Goal: Transaction & Acquisition: Purchase product/service

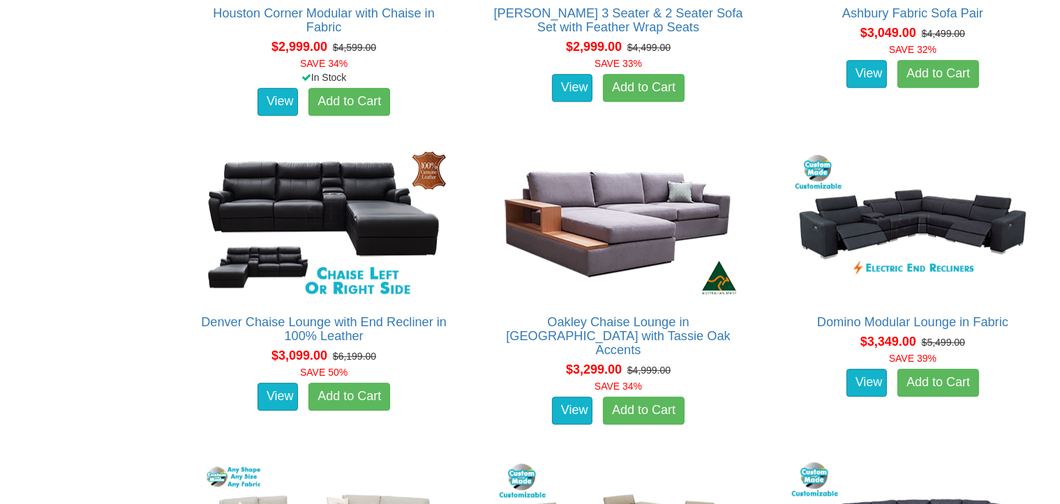
scroll to position [3893, 0]
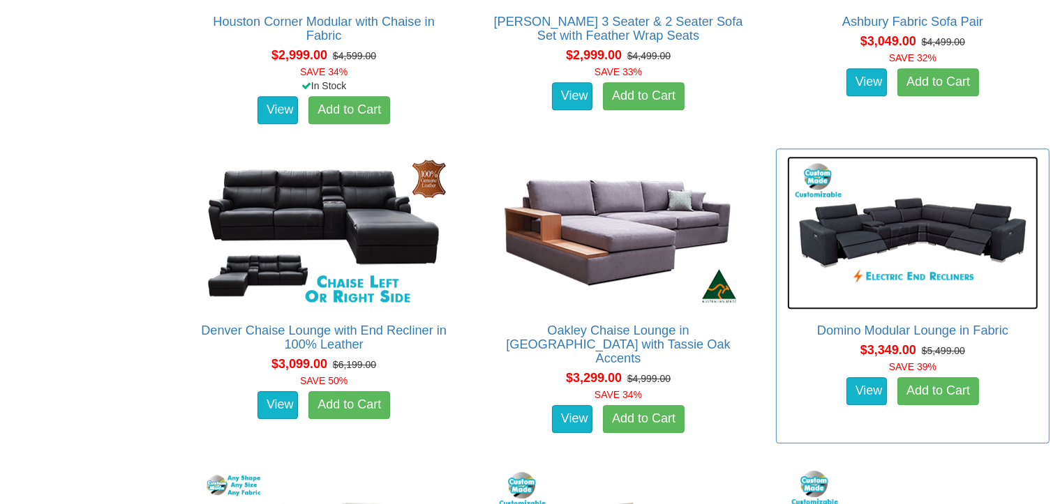
click at [928, 222] on img at bounding box center [912, 233] width 251 height 154
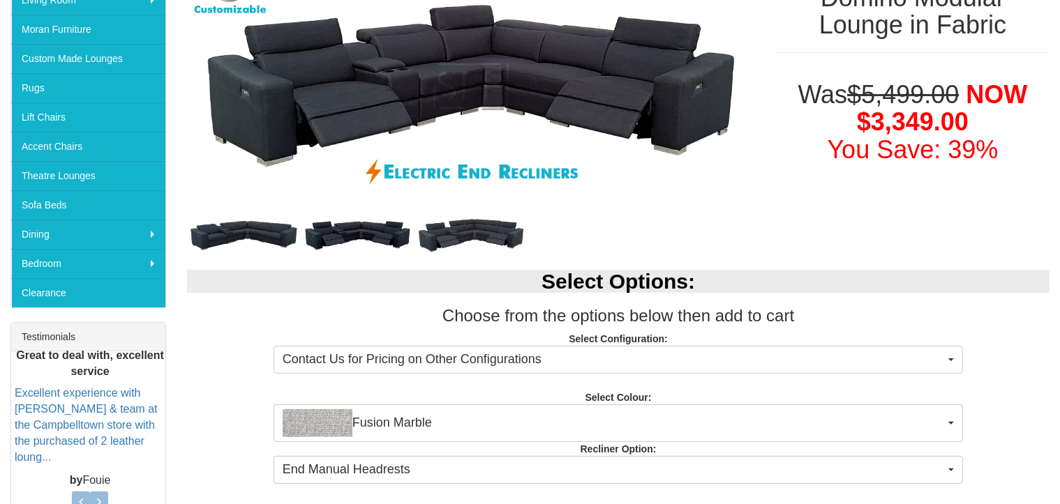
scroll to position [260, 0]
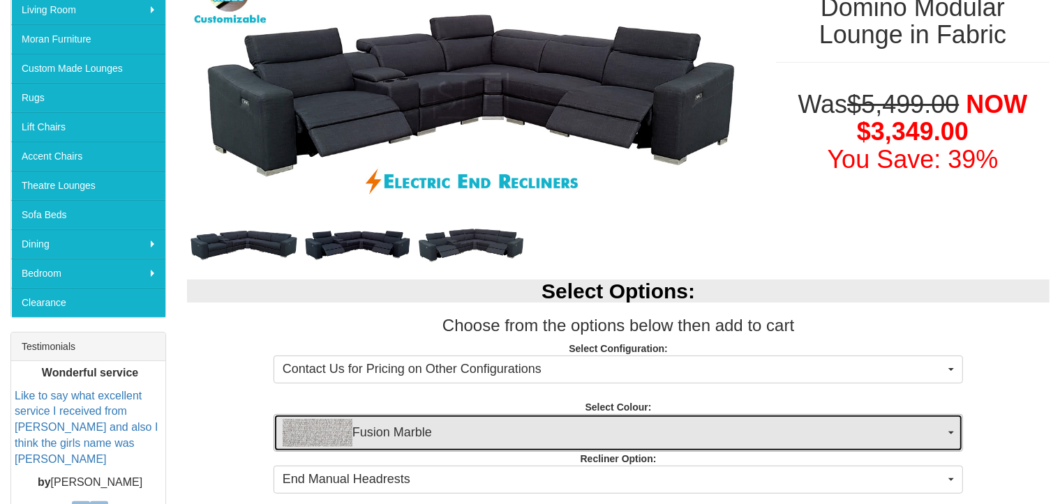
click at [950, 432] on span "button" at bounding box center [951, 433] width 6 height 3
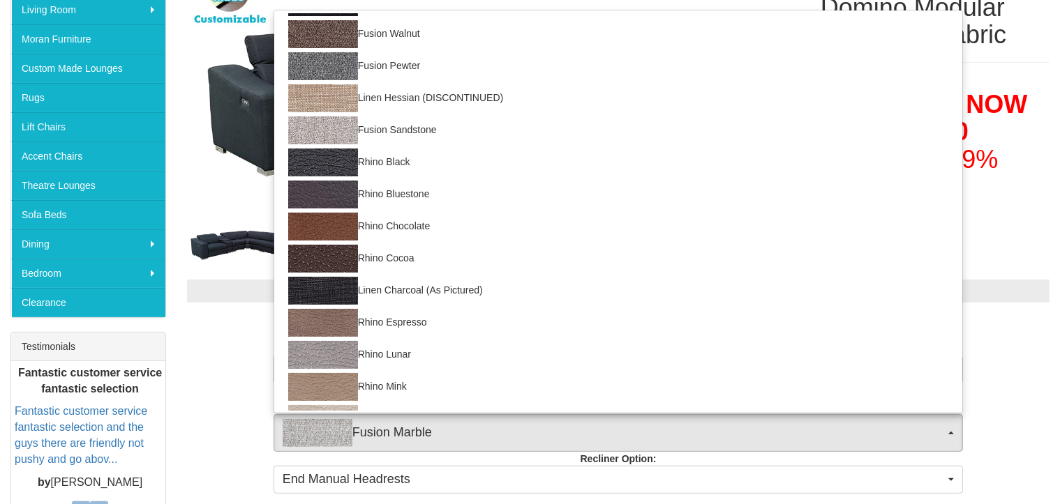
scroll to position [148, 0]
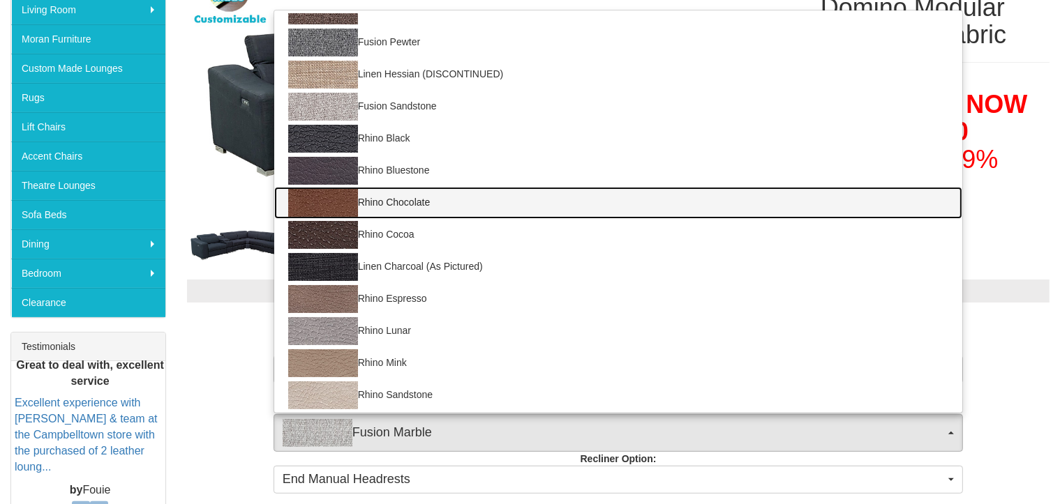
click at [322, 202] on img at bounding box center [323, 203] width 70 height 28
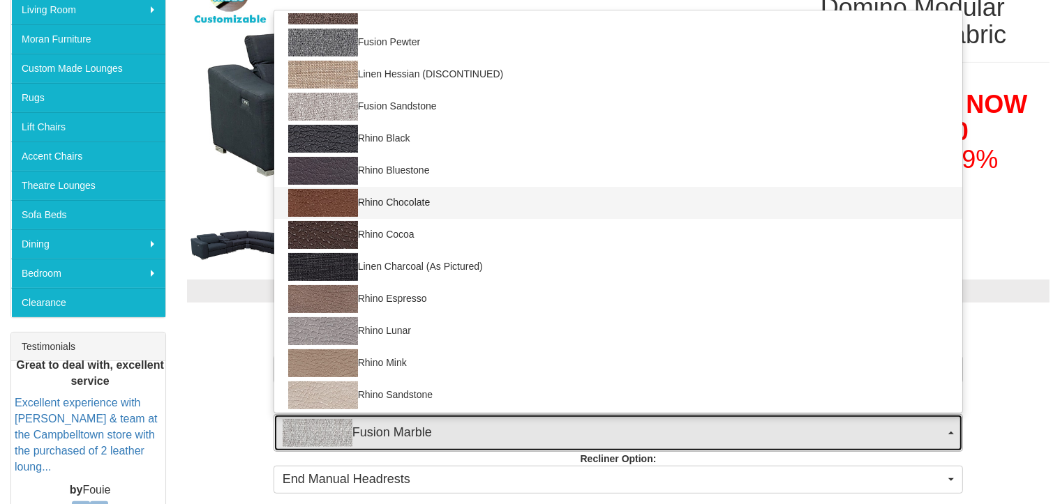
select select "1562"
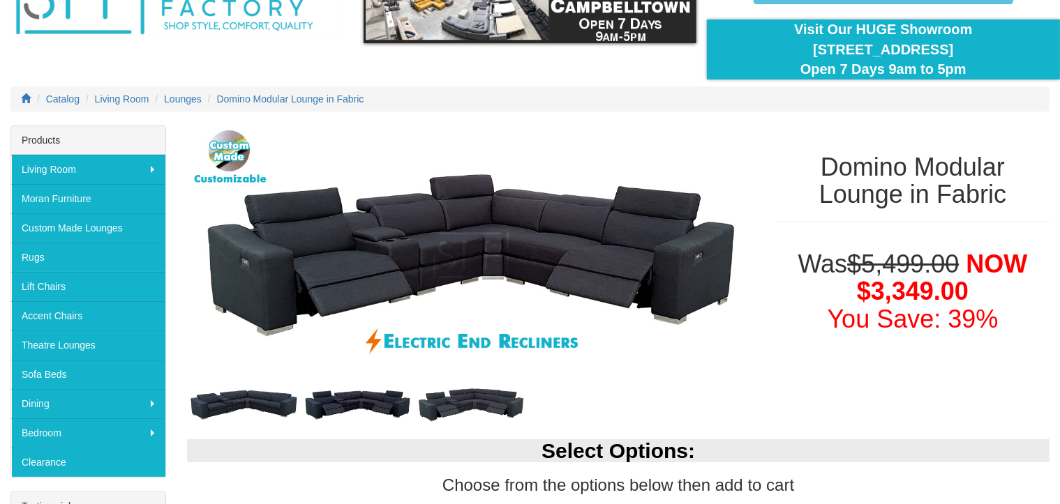
scroll to position [86, 0]
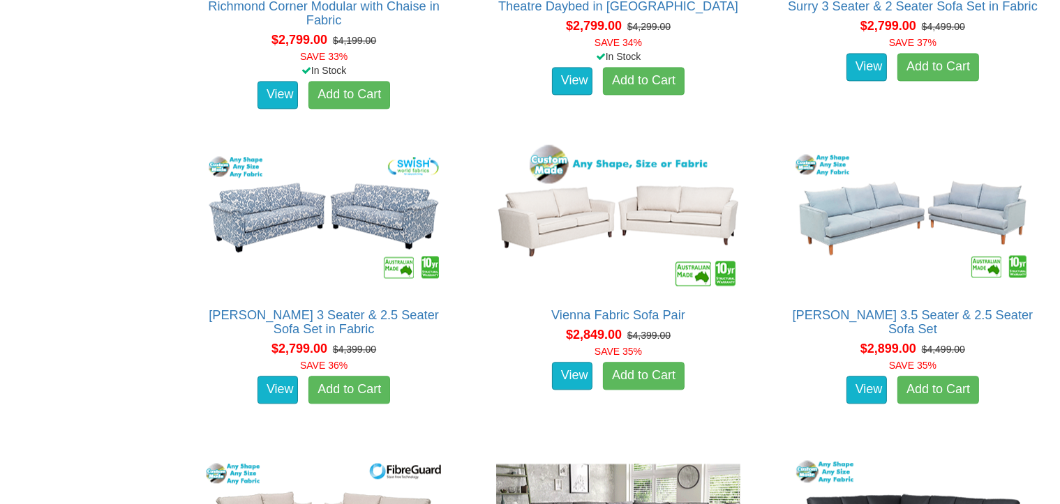
scroll to position [2950, 0]
